Goal: Task Accomplishment & Management: Use online tool/utility

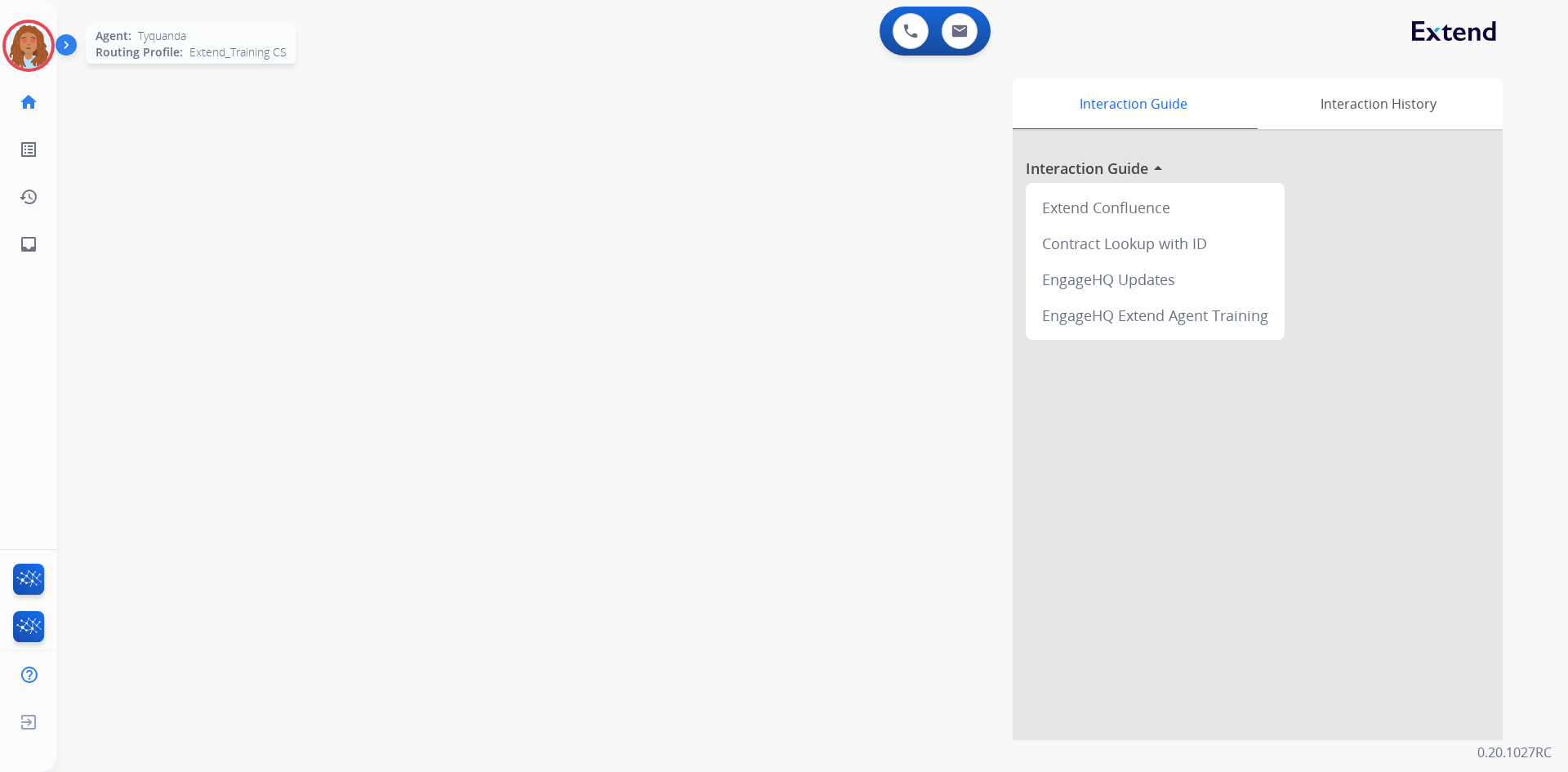
click at [38, 45] on img at bounding box center [29, 46] width 46 height 46
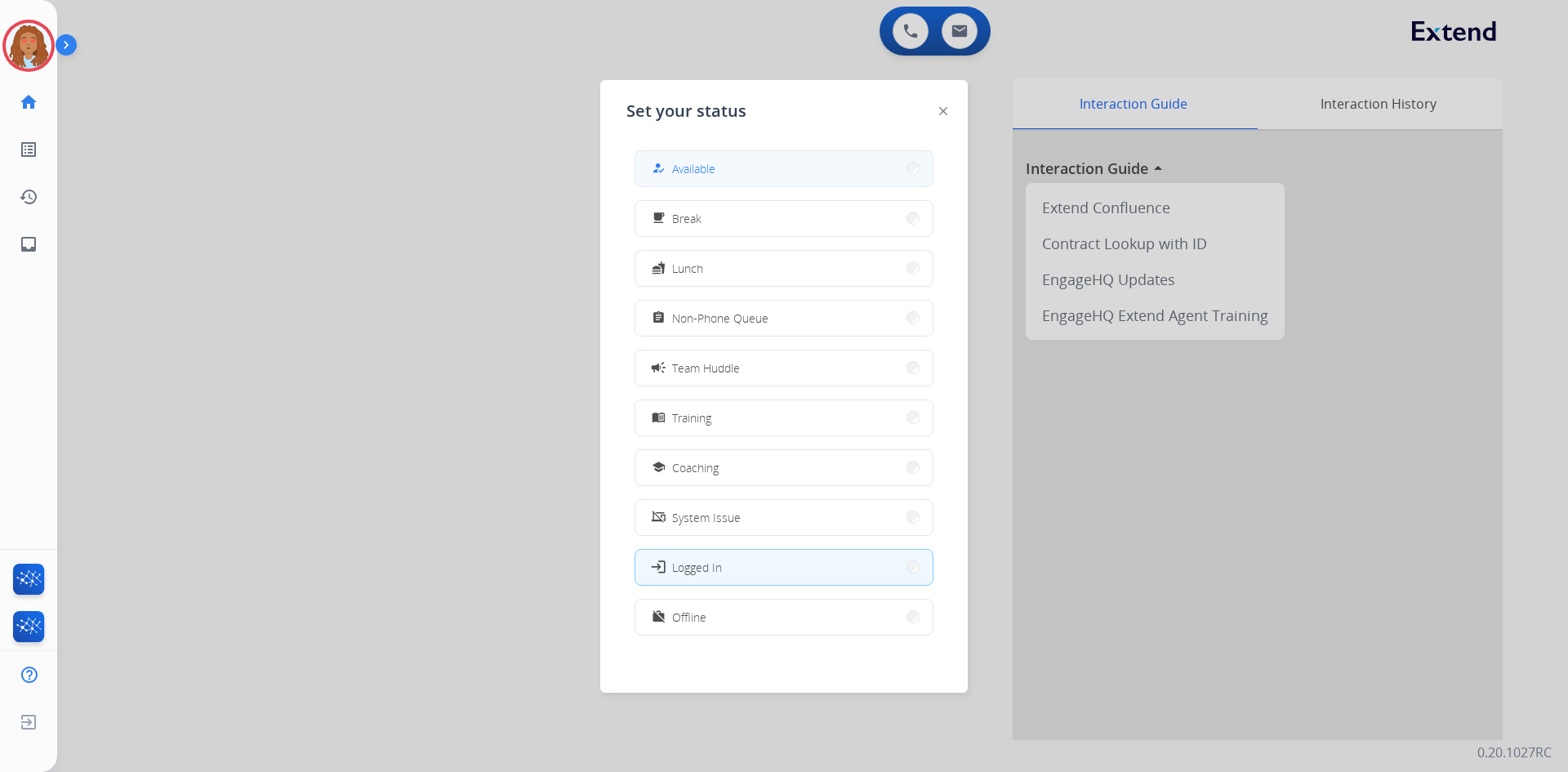
click at [681, 163] on span "Available" at bounding box center [694, 168] width 43 height 17
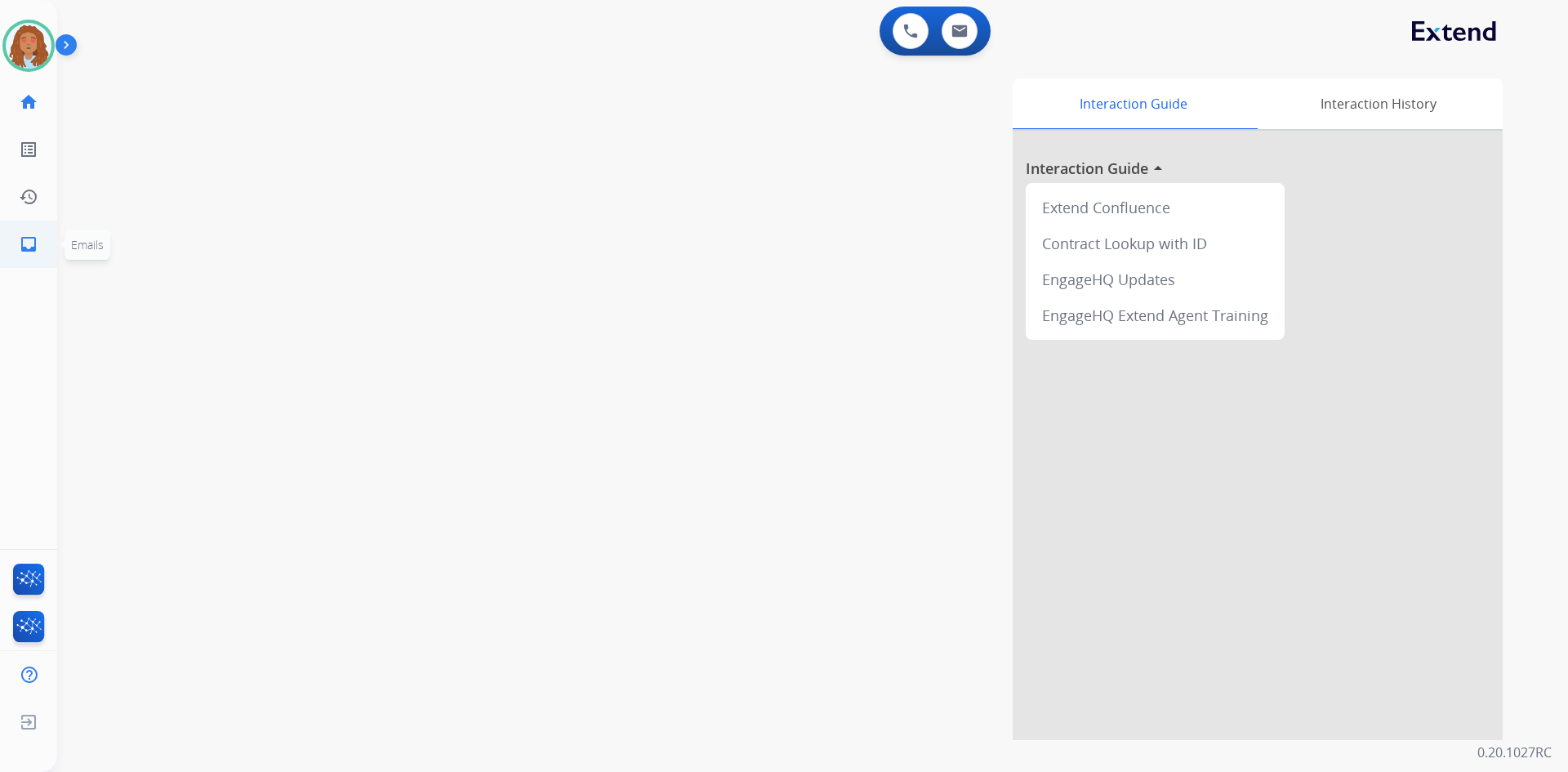
click at [21, 248] on mat-icon "inbox" at bounding box center [29, 244] width 20 height 20
select select "**********"
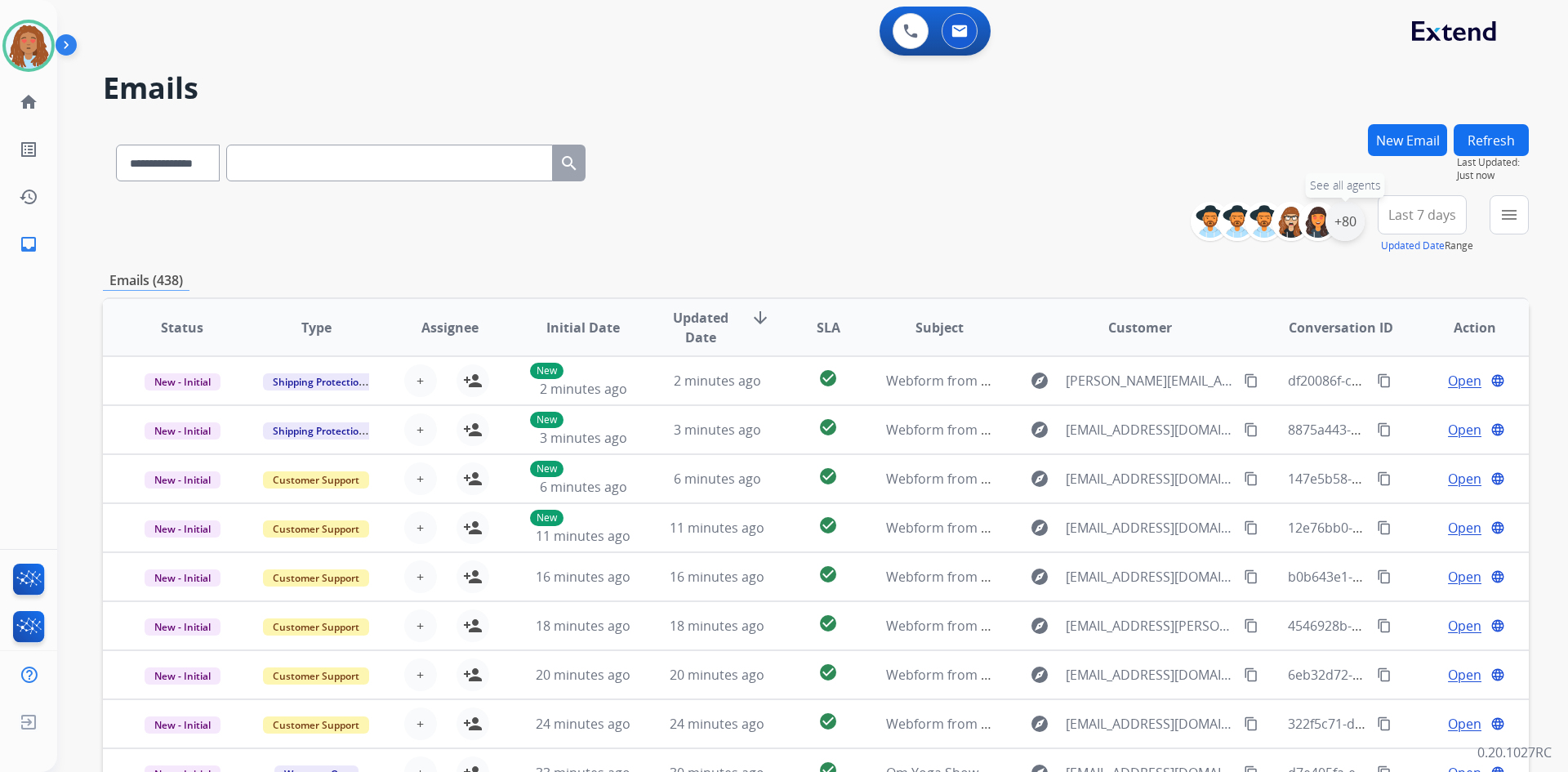
click at [1347, 222] on div "+80" at bounding box center [1345, 221] width 39 height 39
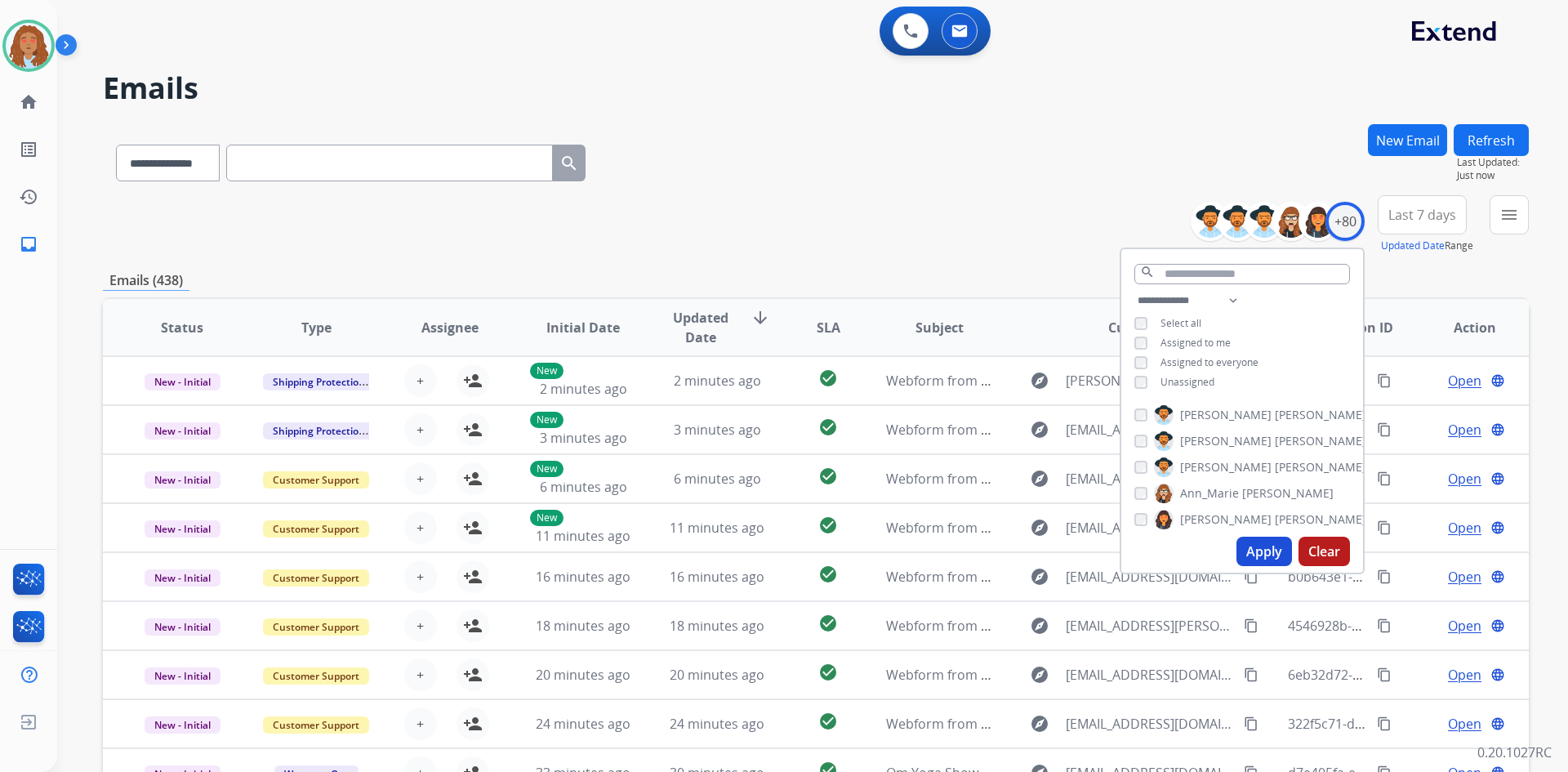
click at [1253, 562] on button "Apply" at bounding box center [1264, 551] width 56 height 29
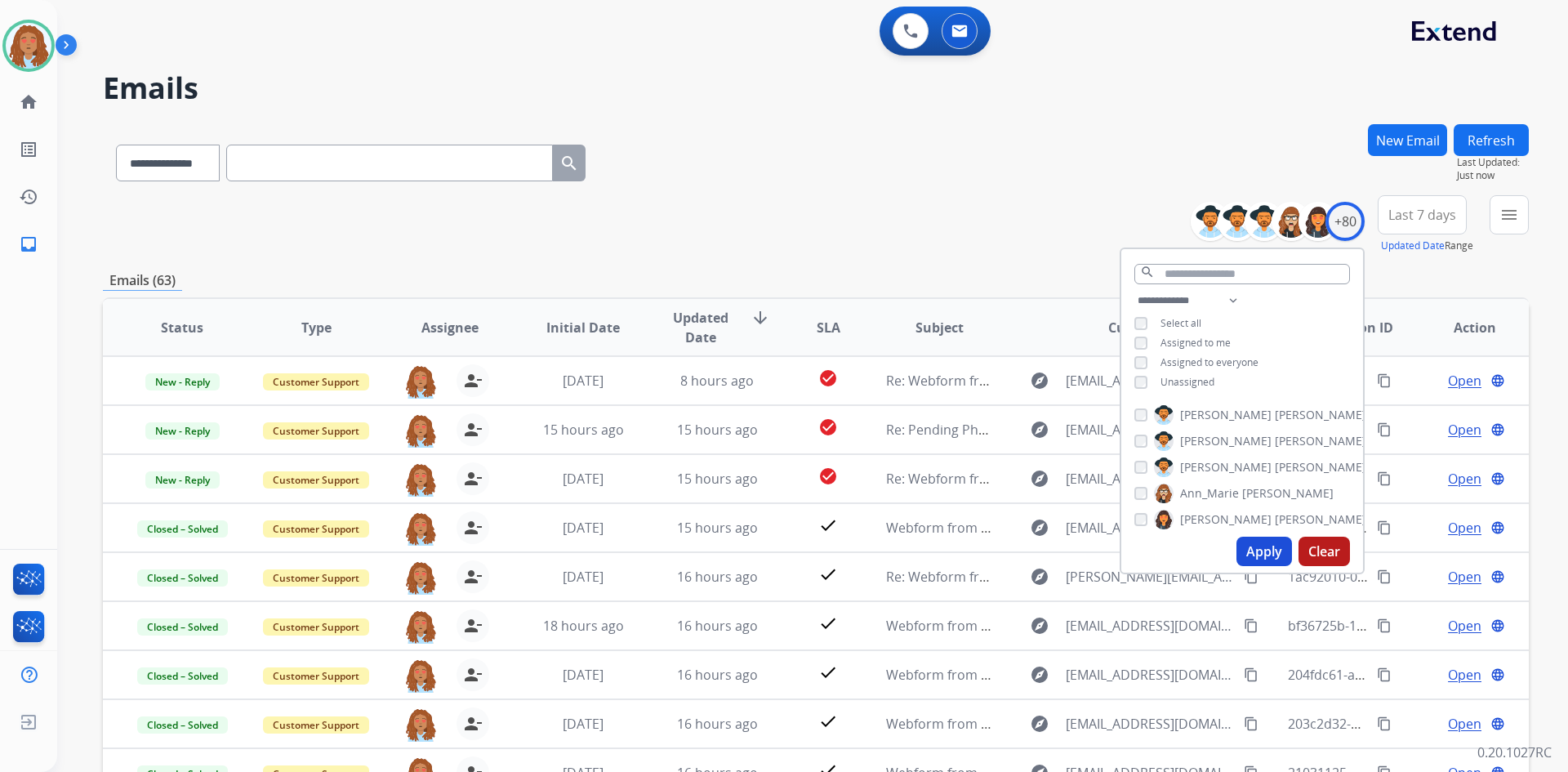
click at [1395, 217] on span "Last 7 days" at bounding box center [1422, 215] width 68 height 7
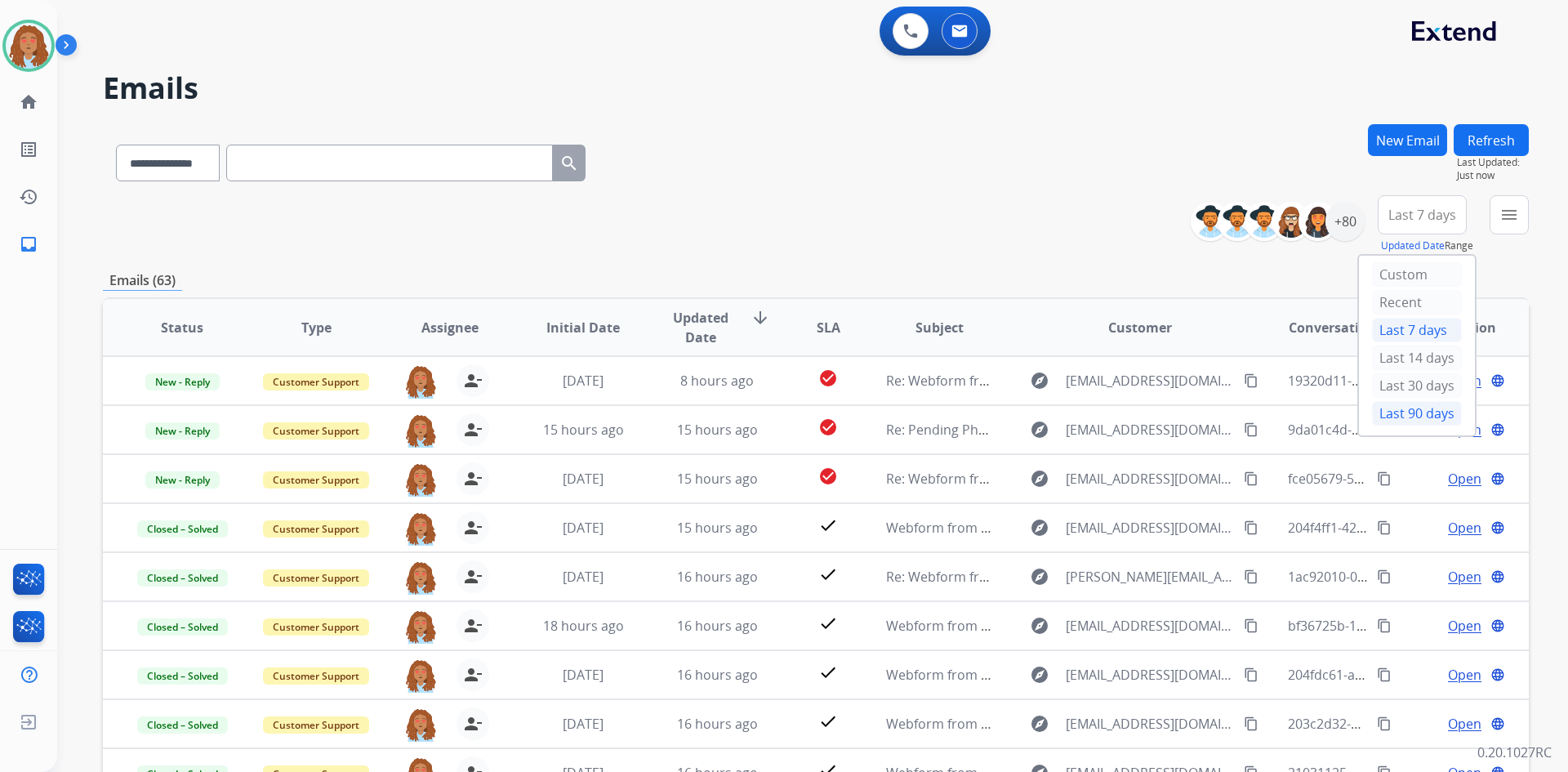
click at [1415, 420] on div "Last 90 days" at bounding box center [1417, 413] width 90 height 25
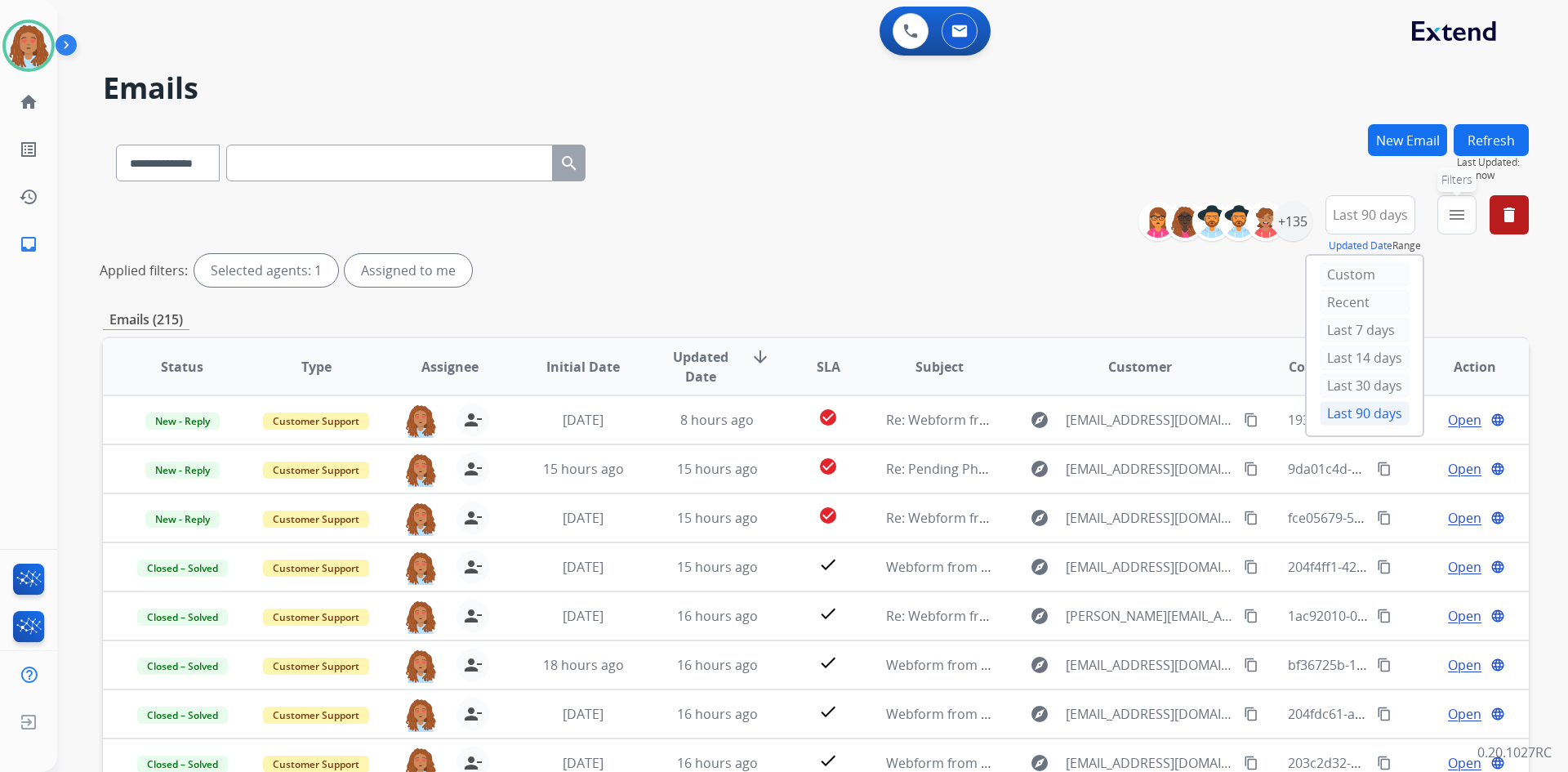
click at [1461, 207] on mat-icon "menu" at bounding box center [1457, 215] width 20 height 20
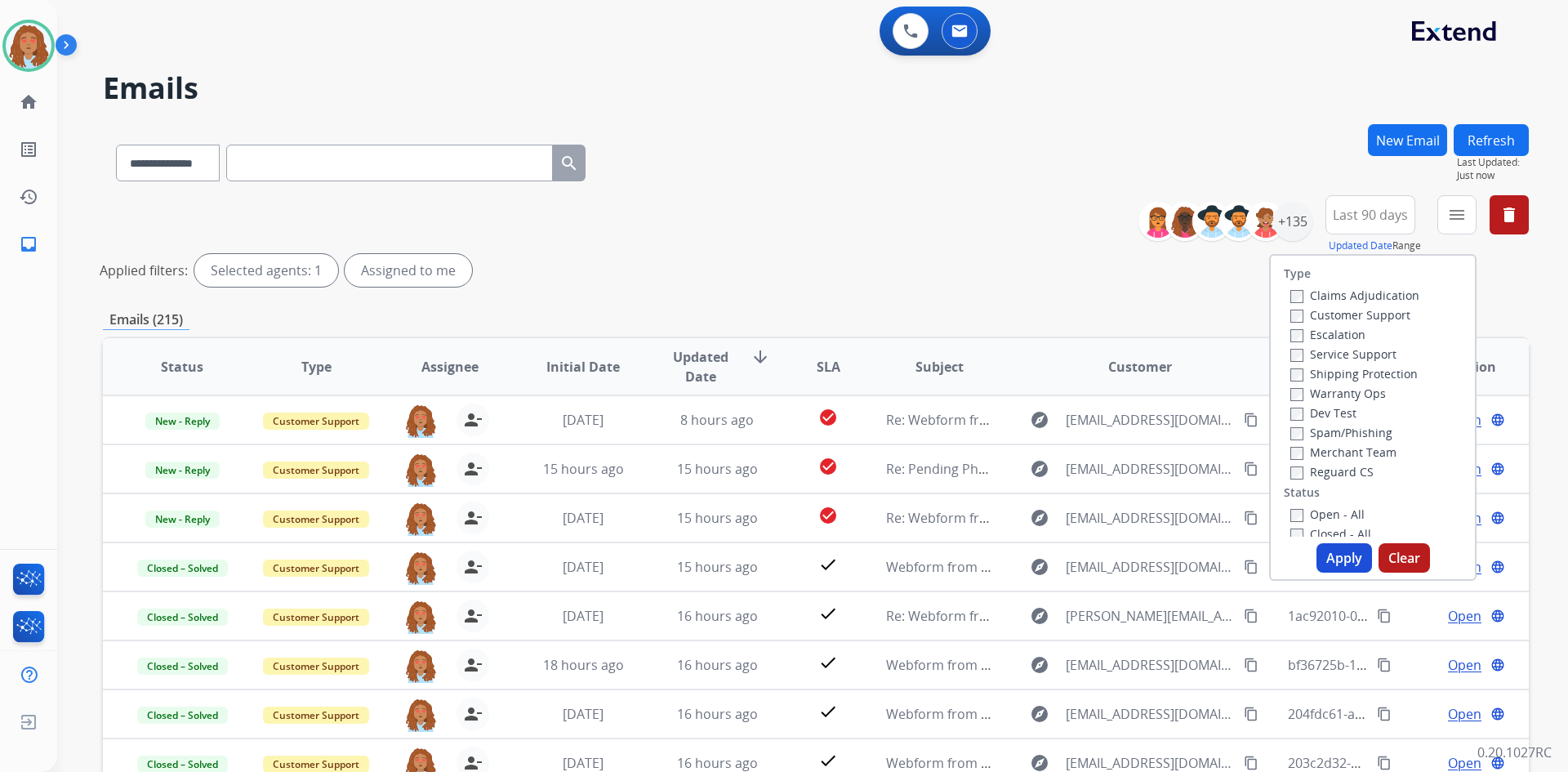
click at [1322, 315] on label "Customer Support" at bounding box center [1350, 315] width 120 height 16
click at [1341, 373] on label "Shipping Protection" at bounding box center [1354, 373] width 127 height 16
click at [1338, 551] on button "Apply" at bounding box center [1344, 558] width 56 height 29
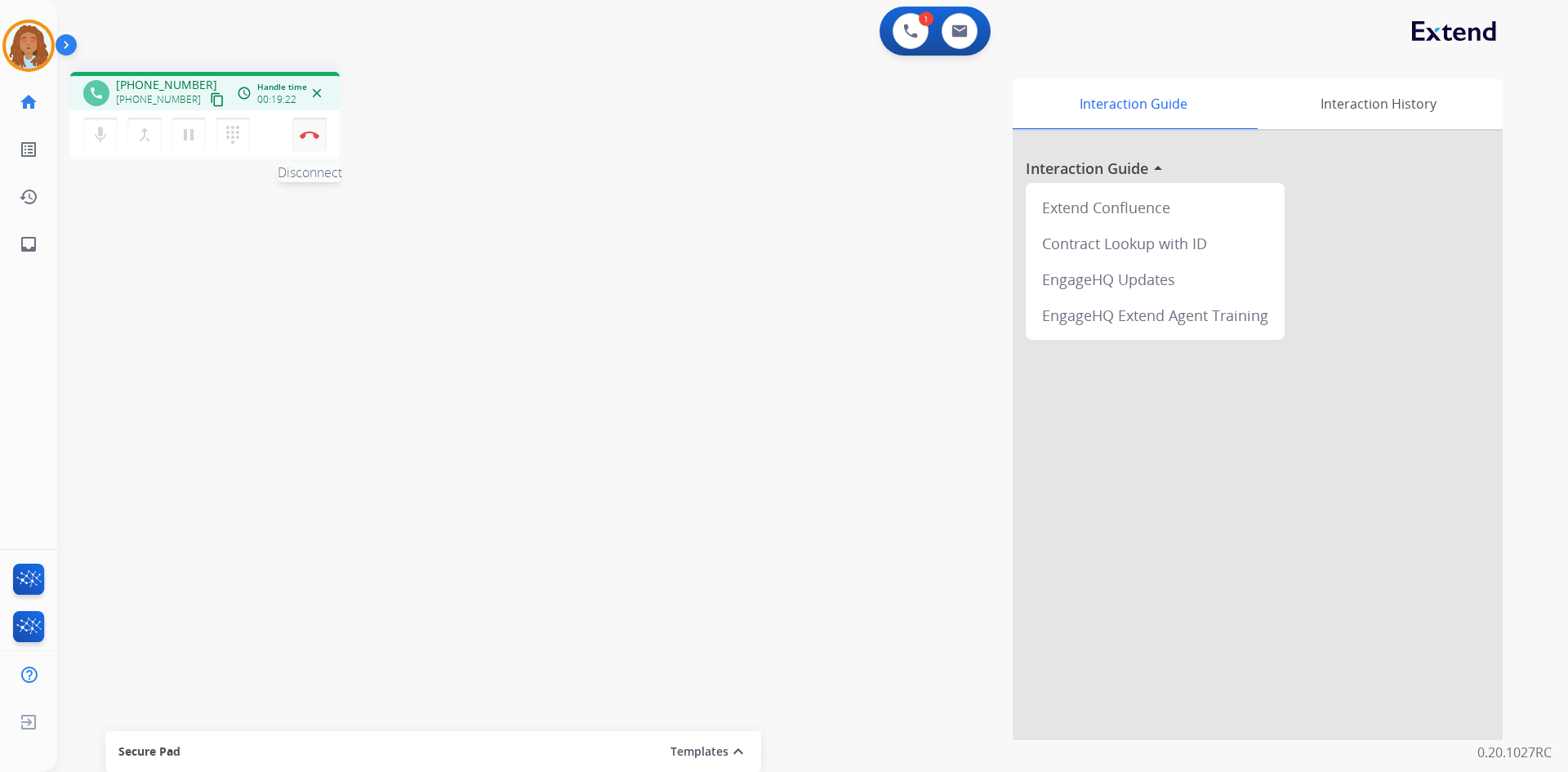
click at [311, 146] on button "Disconnect" at bounding box center [310, 135] width 34 height 34
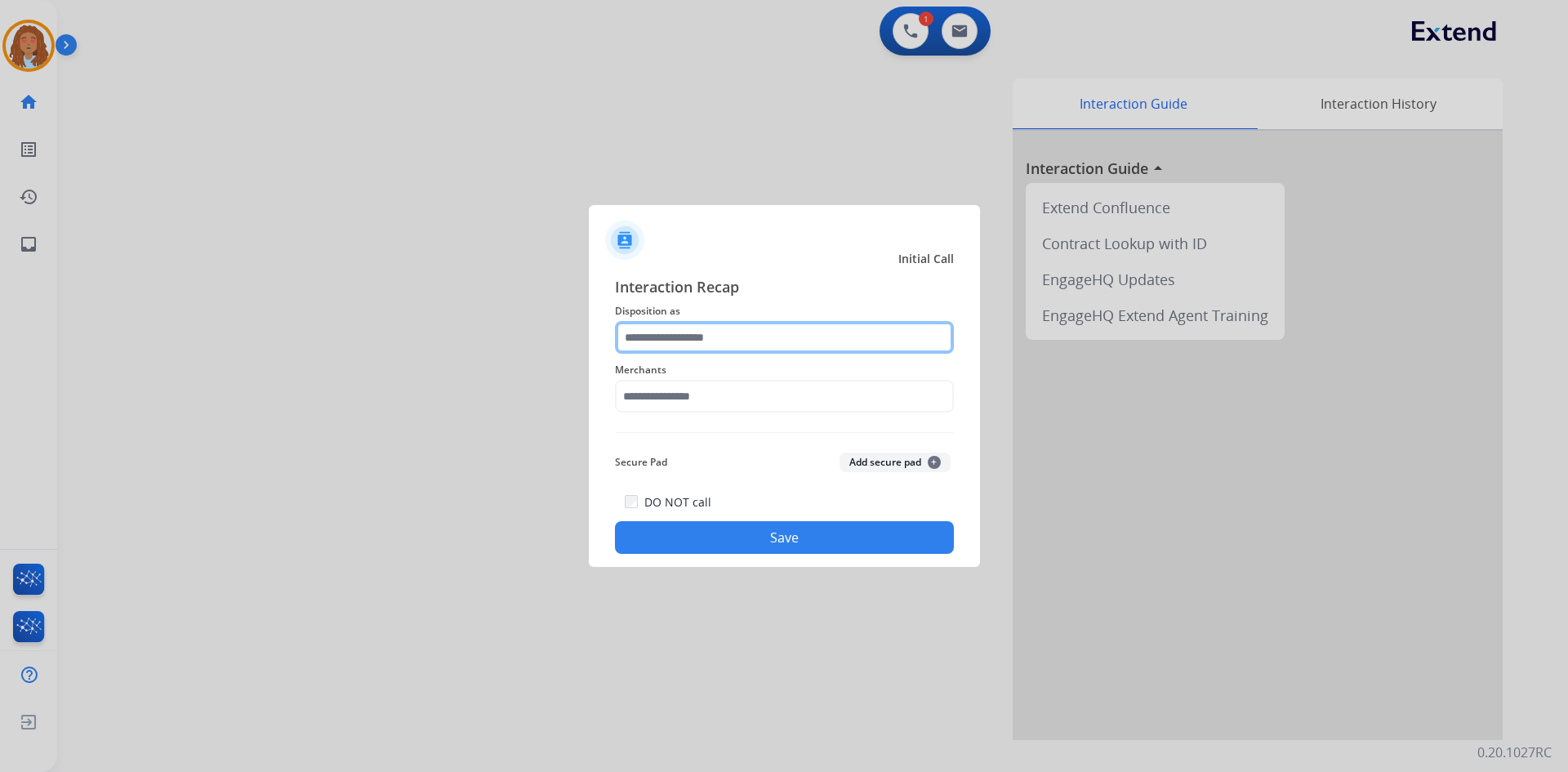
click at [704, 334] on input "text" at bounding box center [784, 337] width 339 height 33
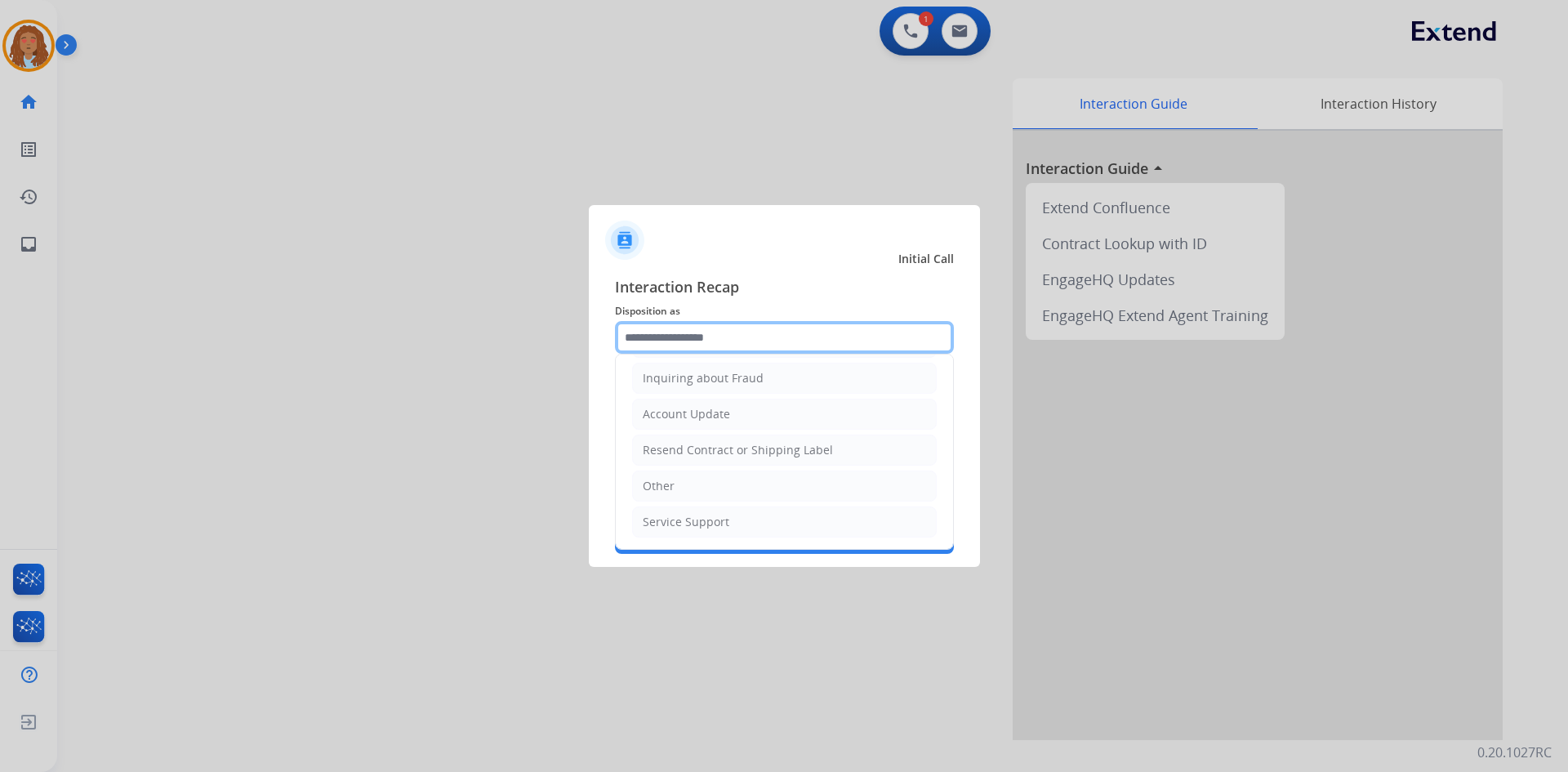
scroll to position [91, 0]
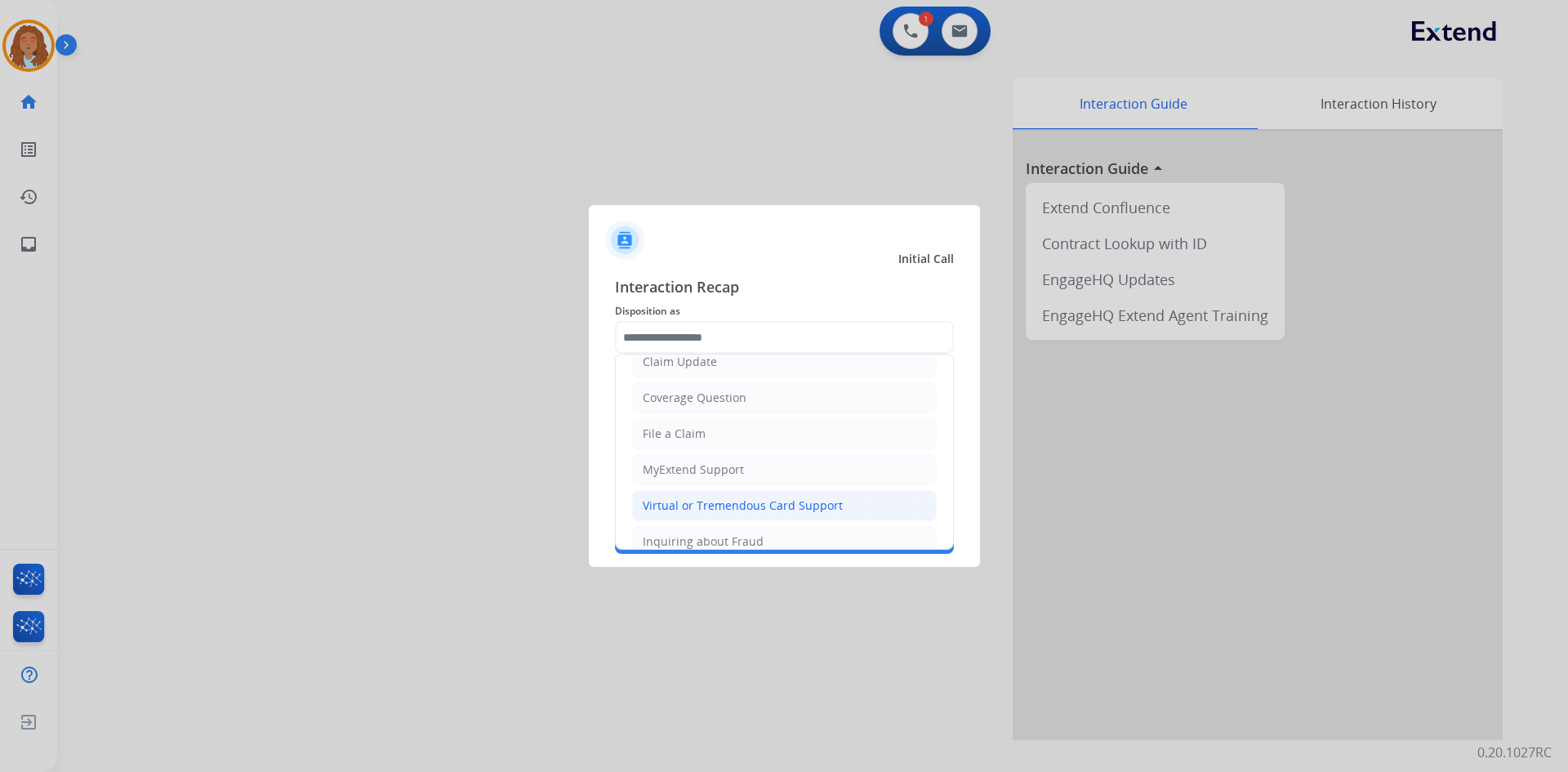
click at [735, 501] on div "Virtual or Tremendous Card Support" at bounding box center [743, 506] width 200 height 16
type input "**********"
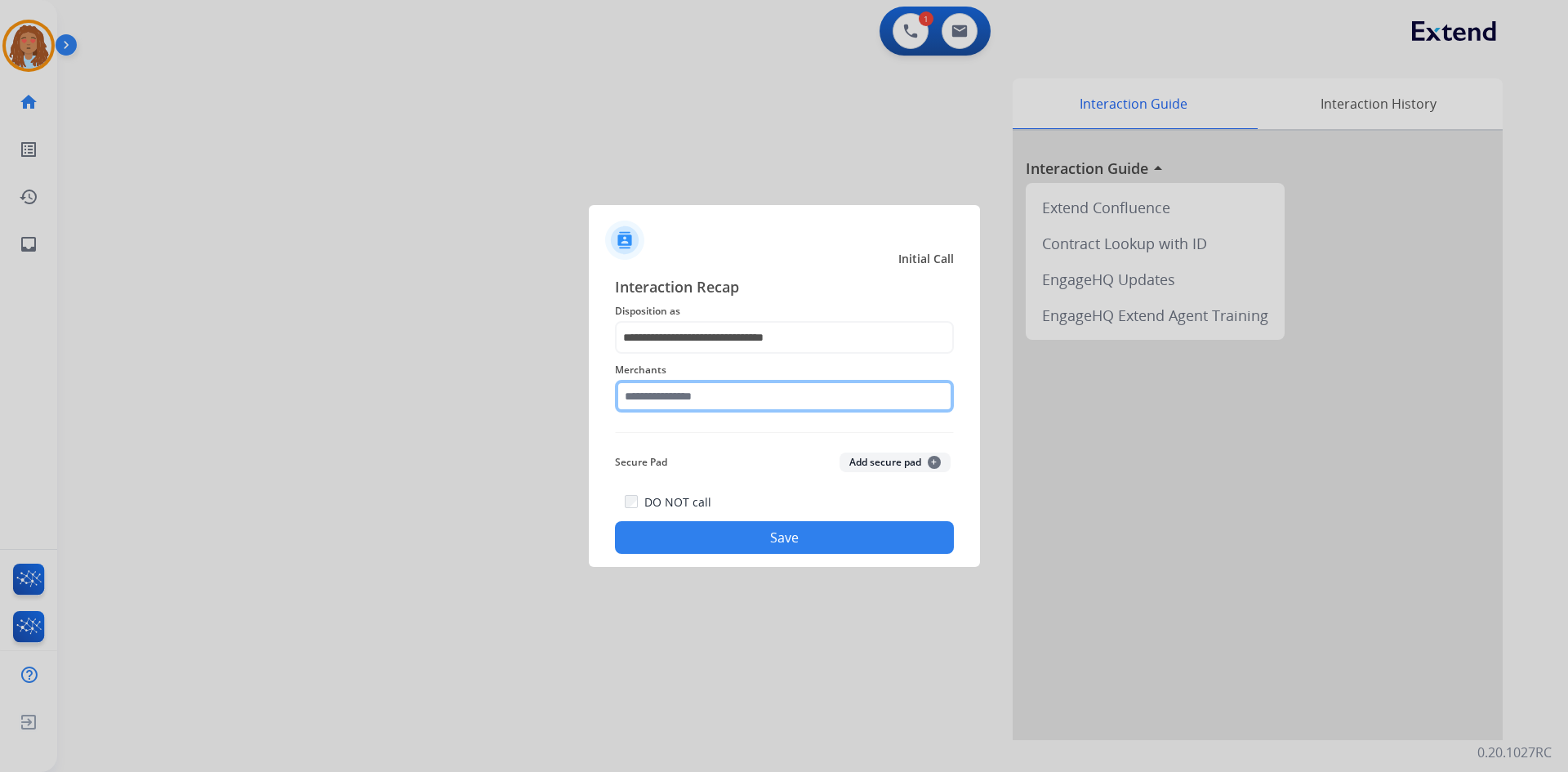
click at [751, 386] on input "text" at bounding box center [784, 396] width 339 height 33
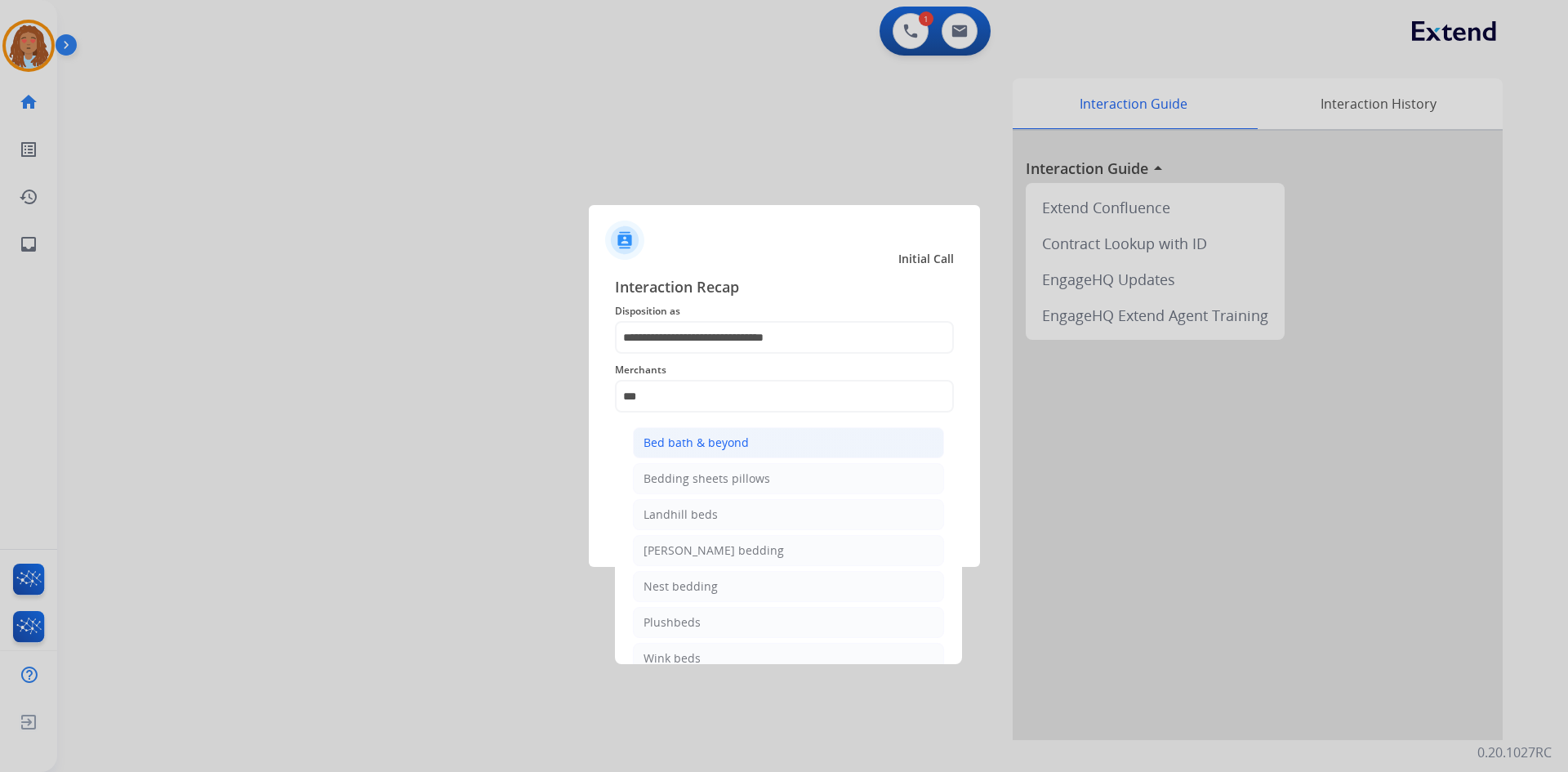
click at [746, 442] on div "Bed bath & beyond" at bounding box center [696, 443] width 105 height 16
type input "**********"
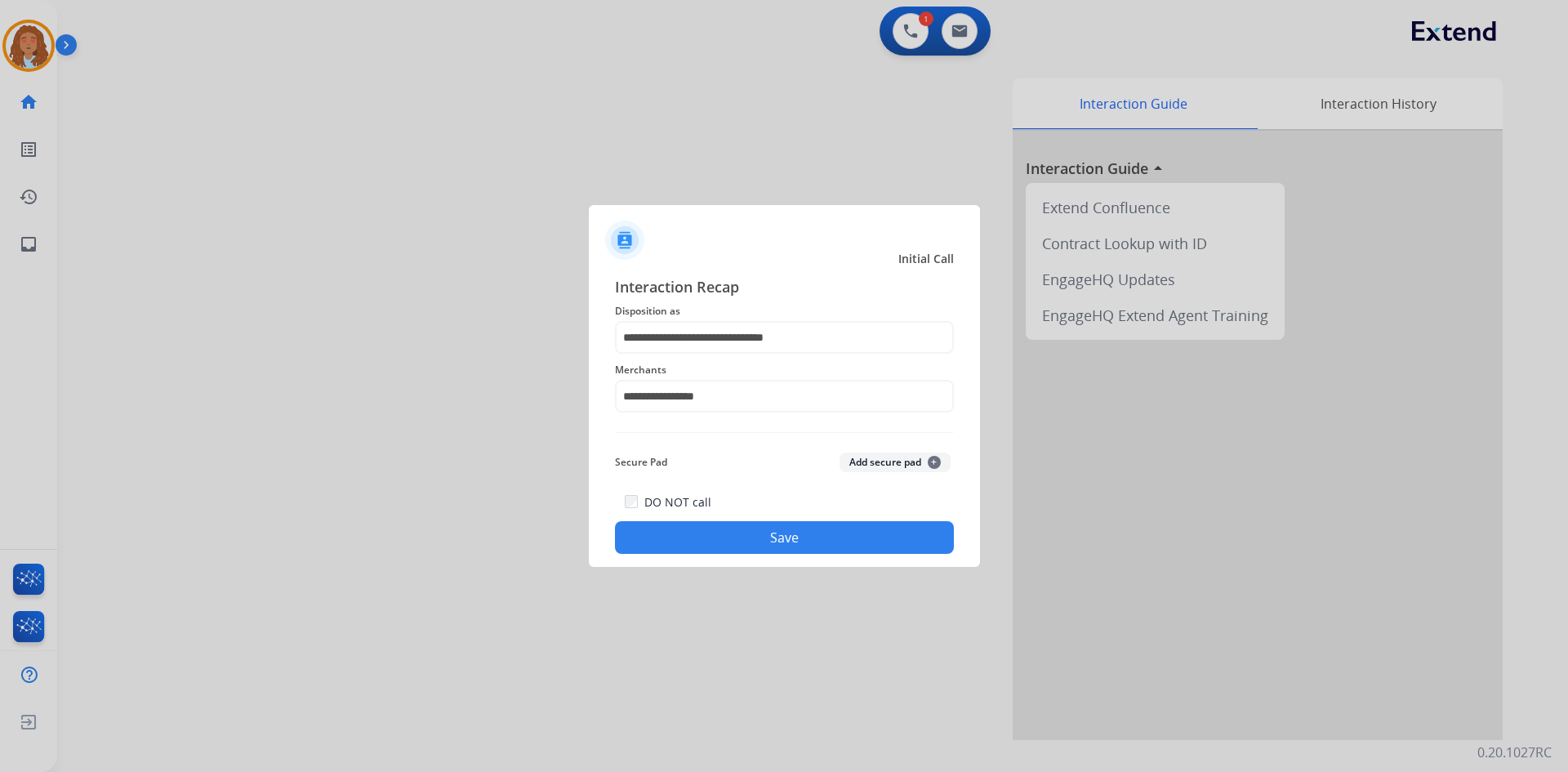
click at [784, 536] on button "Save" at bounding box center [784, 538] width 339 height 33
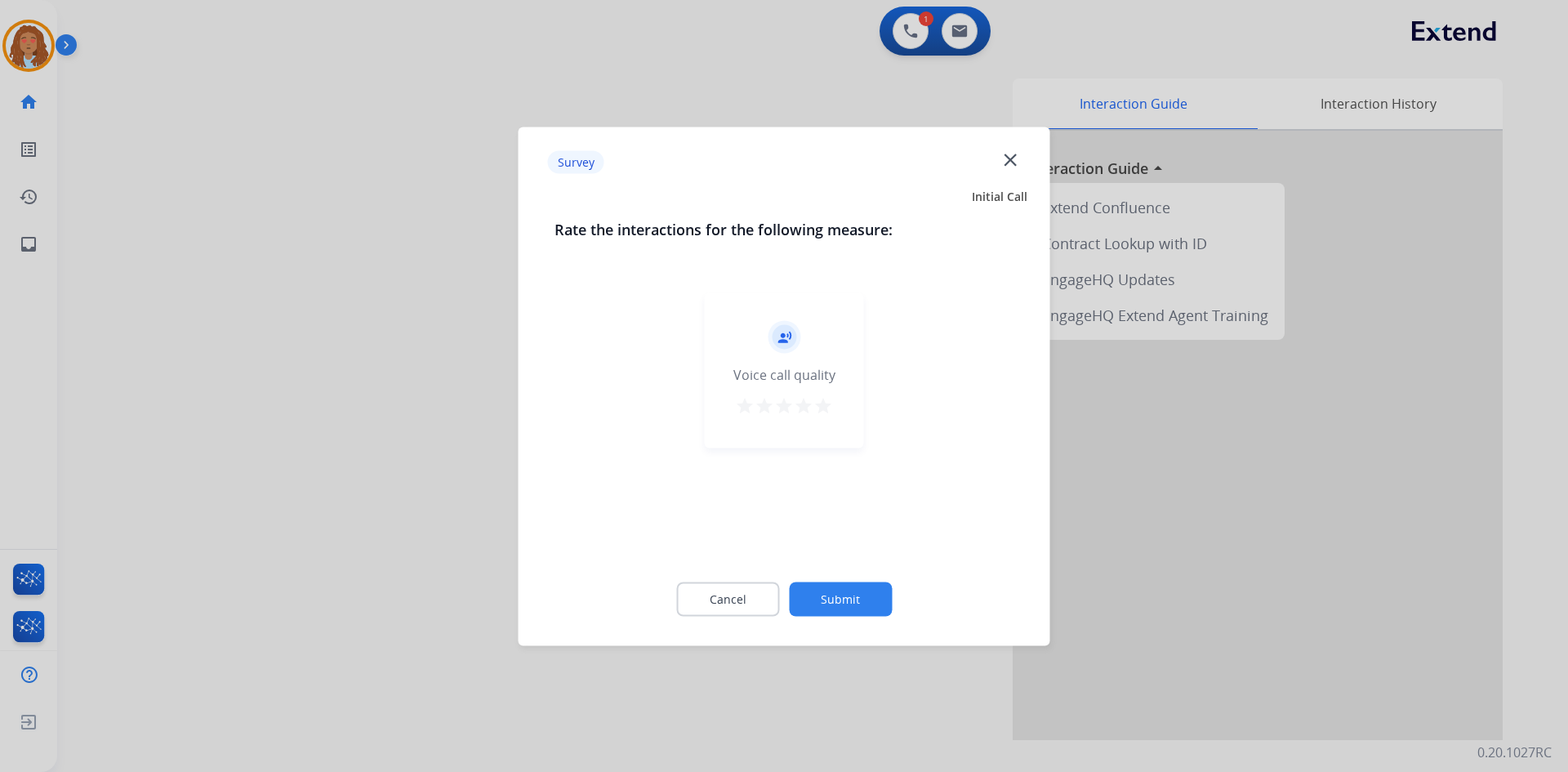
click at [825, 411] on mat-icon "star" at bounding box center [824, 405] width 20 height 20
click at [848, 599] on button "Submit" at bounding box center [841, 599] width 103 height 34
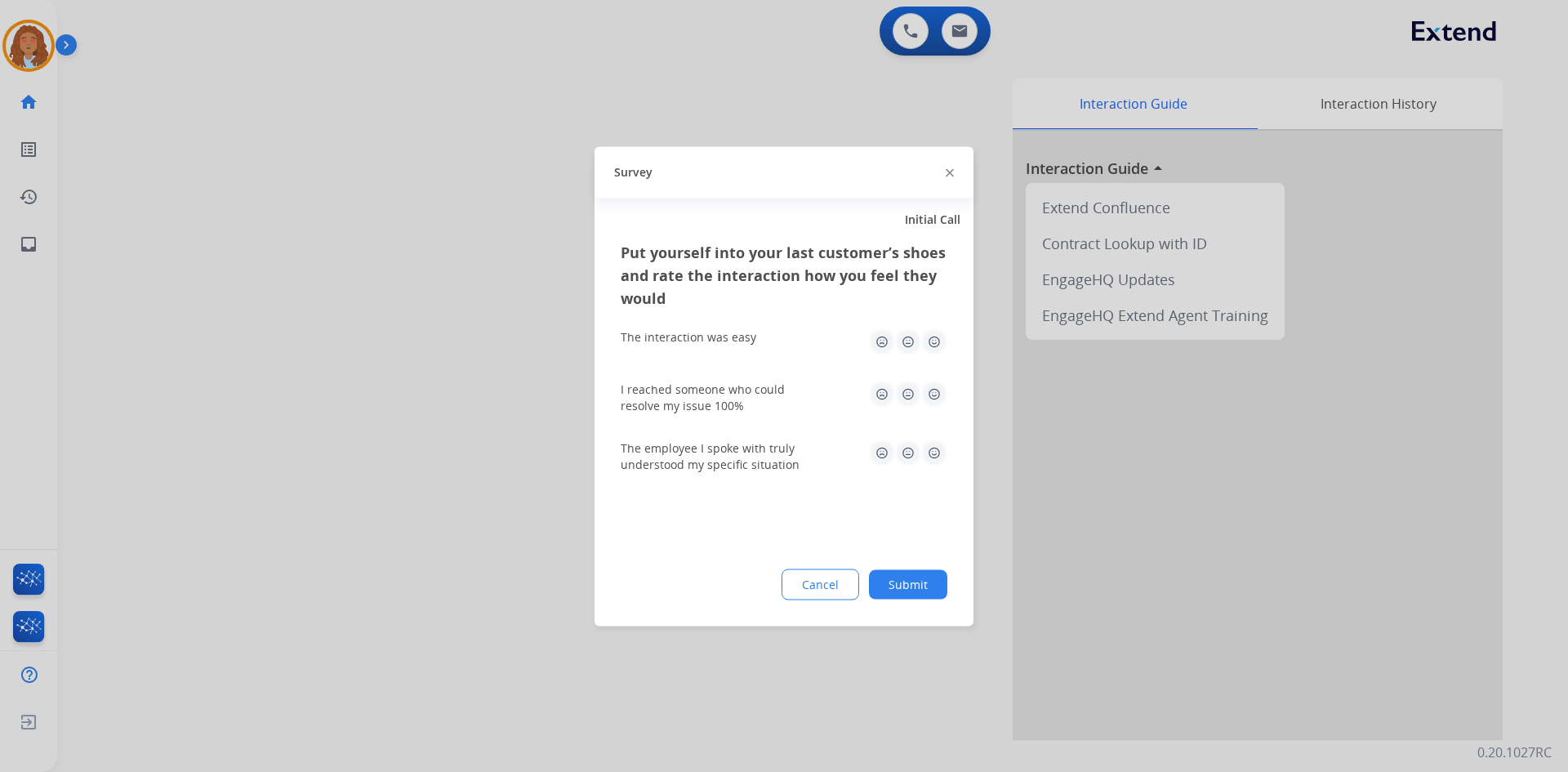
click at [938, 346] on img at bounding box center [934, 341] width 26 height 26
click at [933, 385] on img at bounding box center [934, 394] width 26 height 26
click at [936, 446] on img at bounding box center [934, 453] width 26 height 26
click at [920, 578] on button "Submit" at bounding box center [909, 584] width 78 height 29
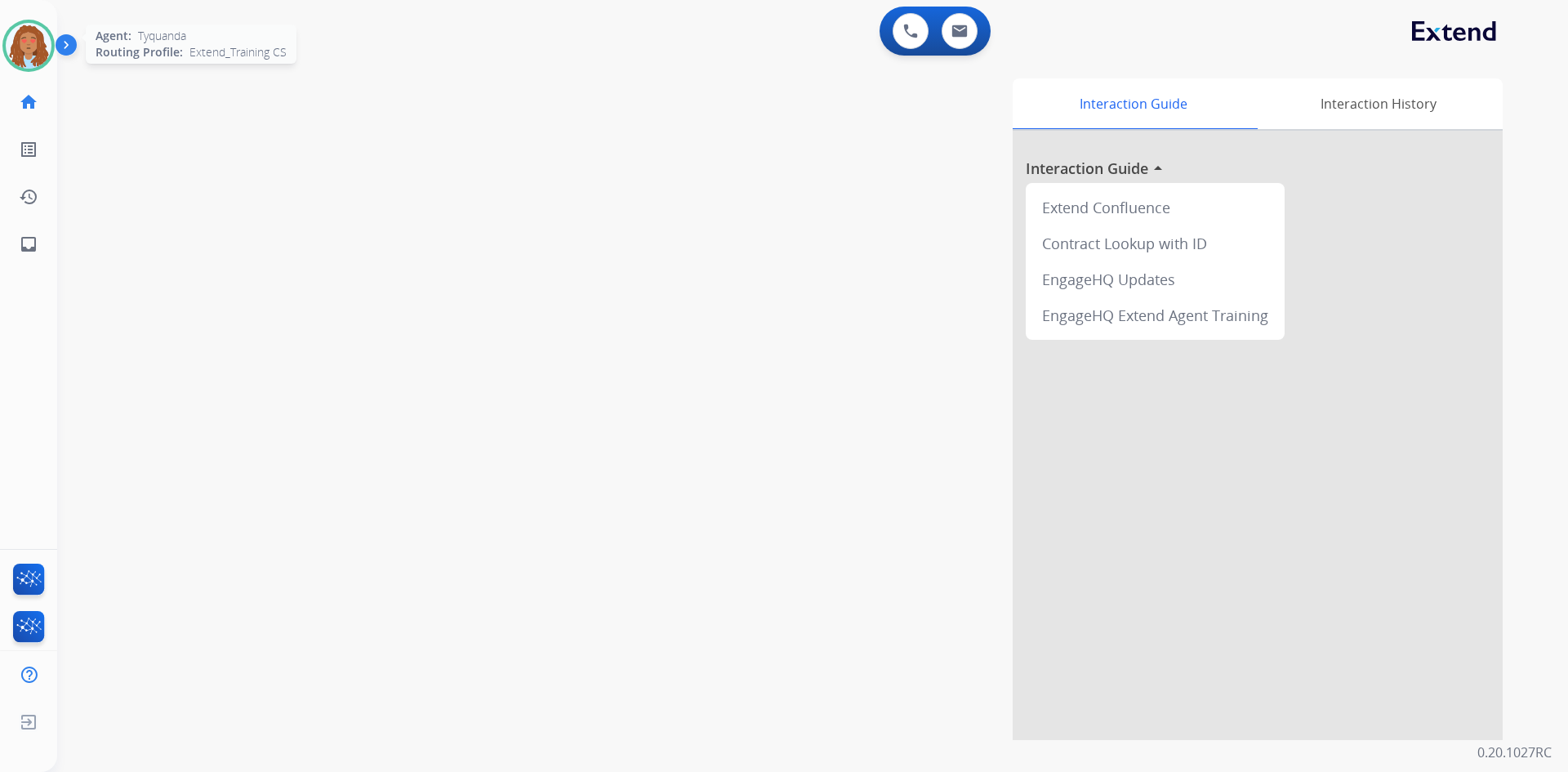
click at [25, 41] on img at bounding box center [29, 46] width 46 height 46
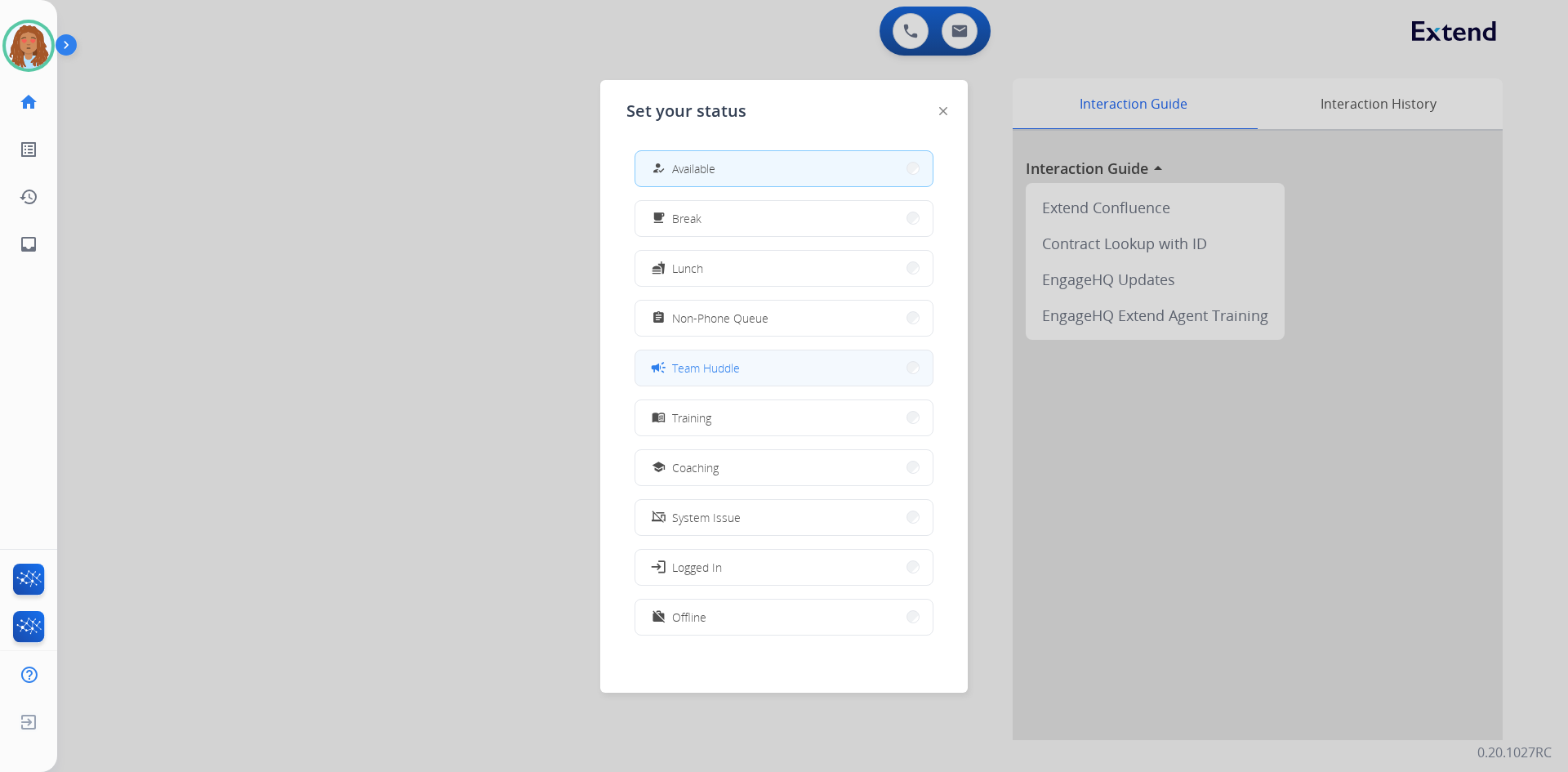
click at [771, 365] on button "campaign Team Huddle" at bounding box center [784, 368] width 297 height 35
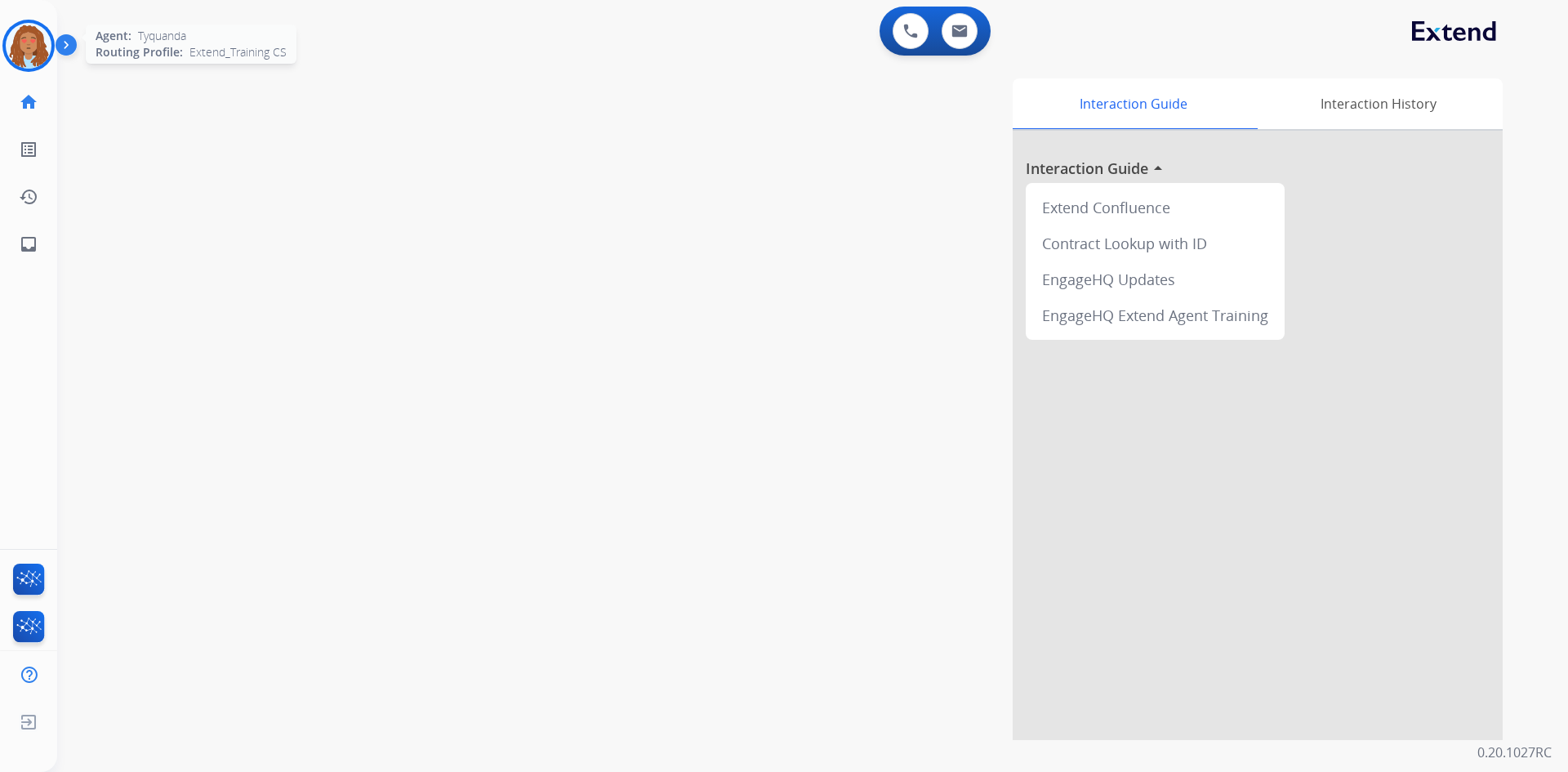
click at [46, 42] on img at bounding box center [29, 46] width 46 height 46
